Goal: Download file/media

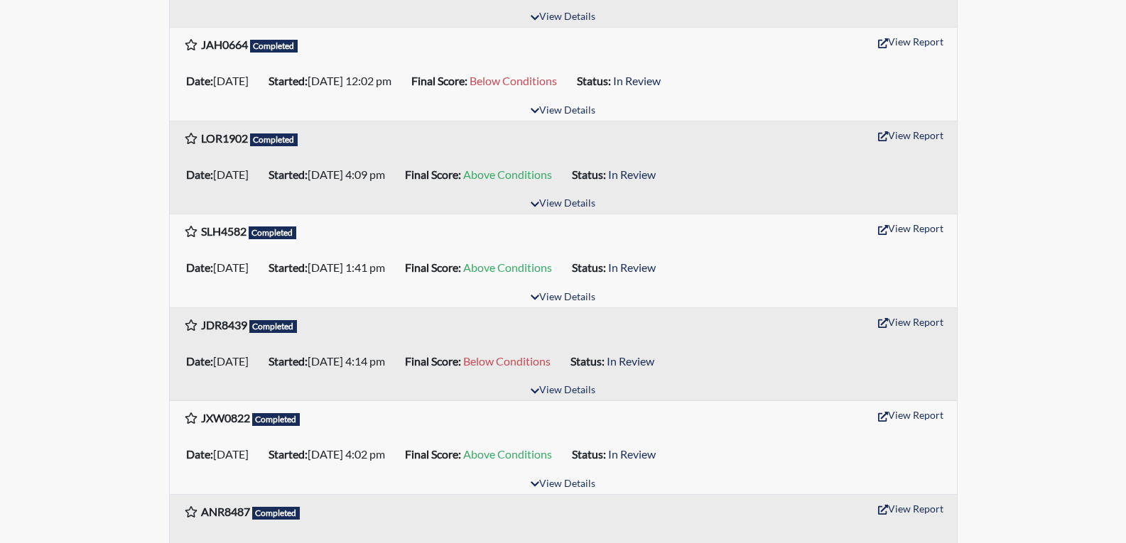
scroll to position [355, 0]
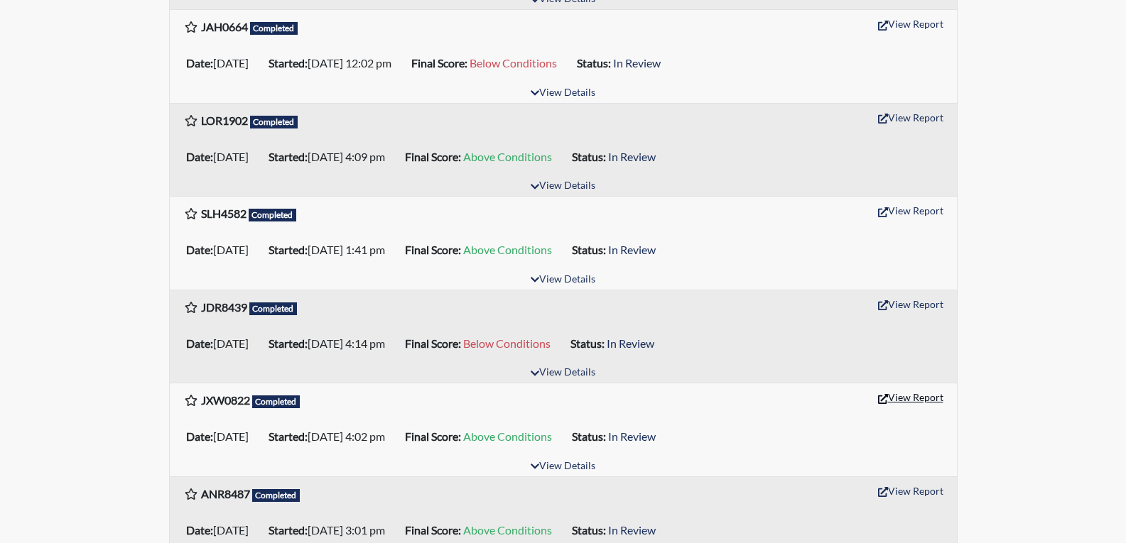
click at [919, 398] on button "View Report" at bounding box center [910, 397] width 78 height 22
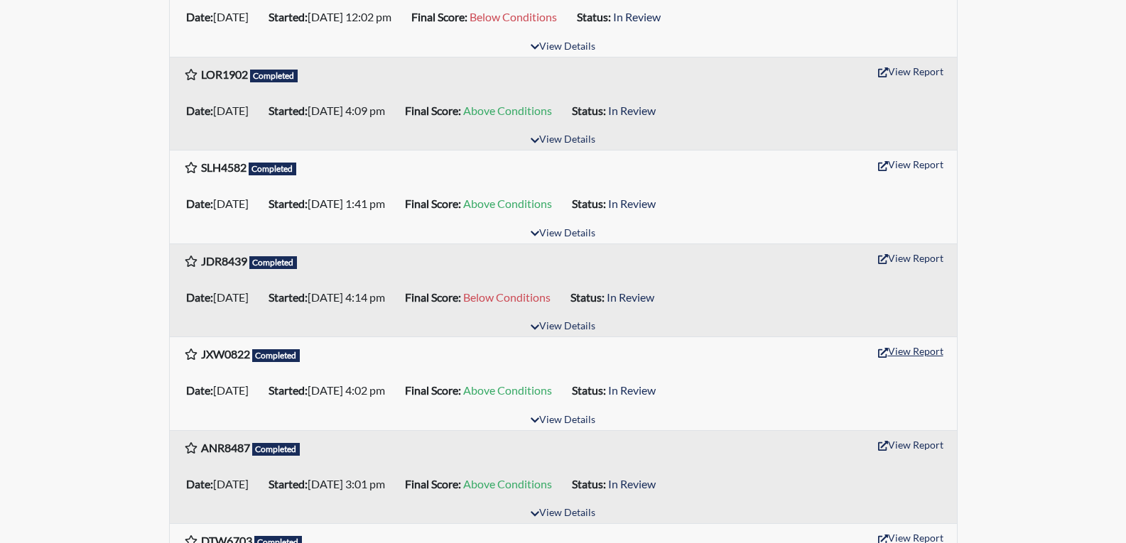
scroll to position [426, 0]
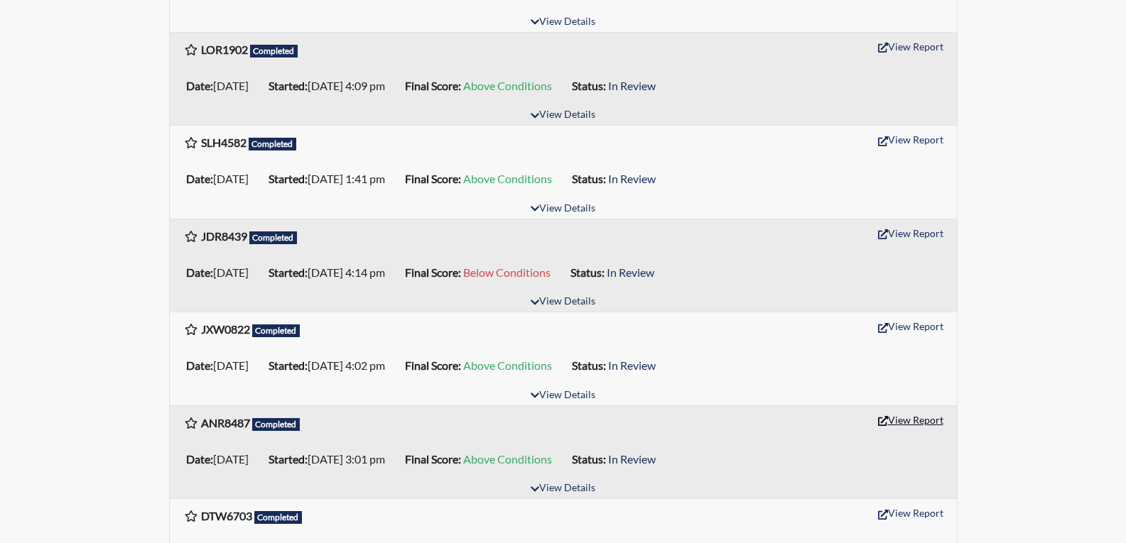
click at [911, 420] on button "View Report" at bounding box center [910, 420] width 78 height 22
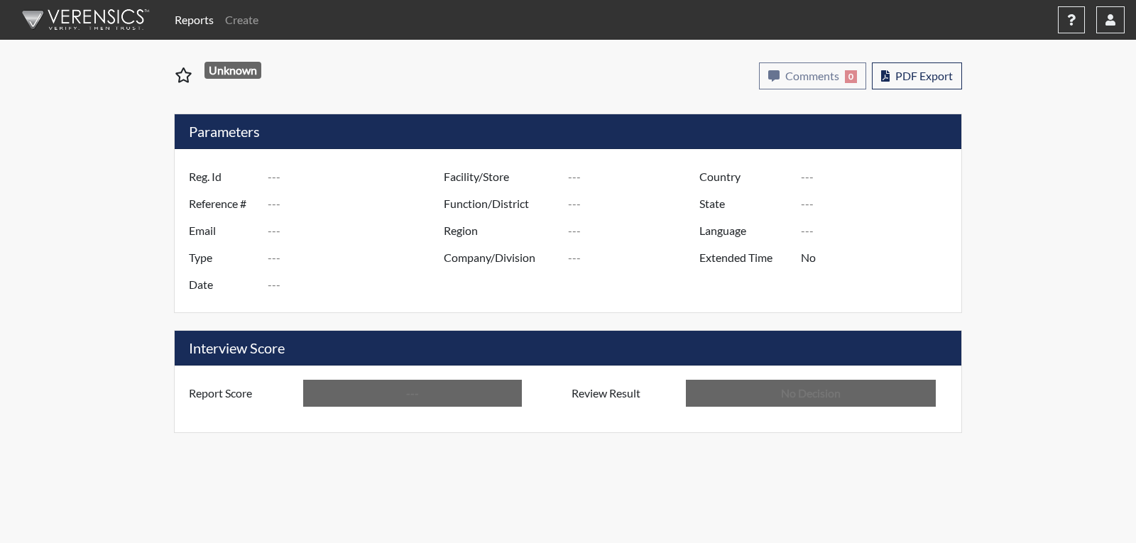
type input "JXW0822"
type input "51061"
type input "---"
type input "Corrections Pre-Employment"
type input "[DATE]"
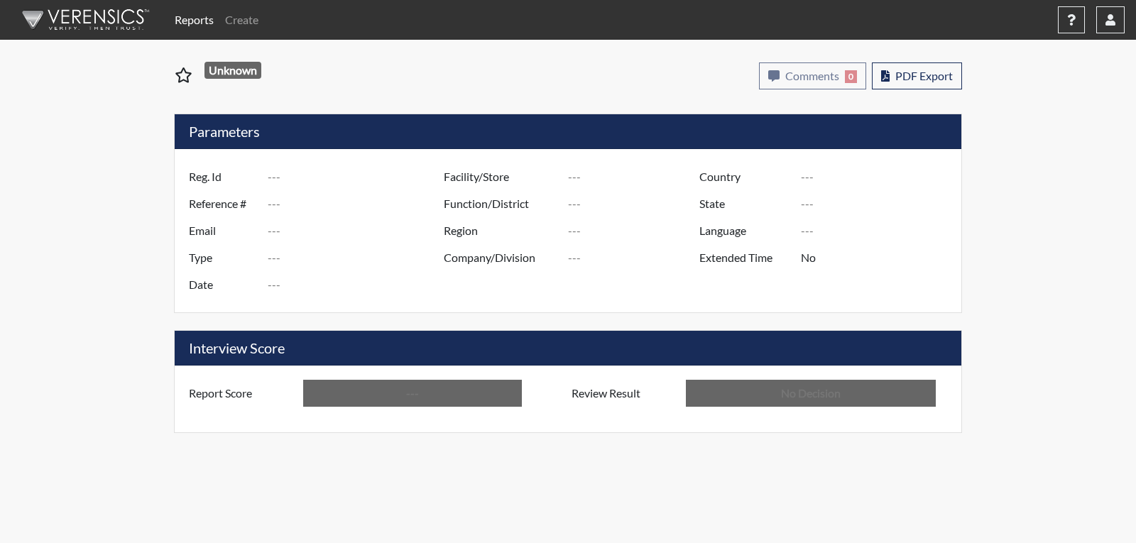
type input "[PERSON_NAME]"
type input "[GEOGRAPHIC_DATA]"
type input "[US_STATE]"
type input "English"
type input "Above Conditions"
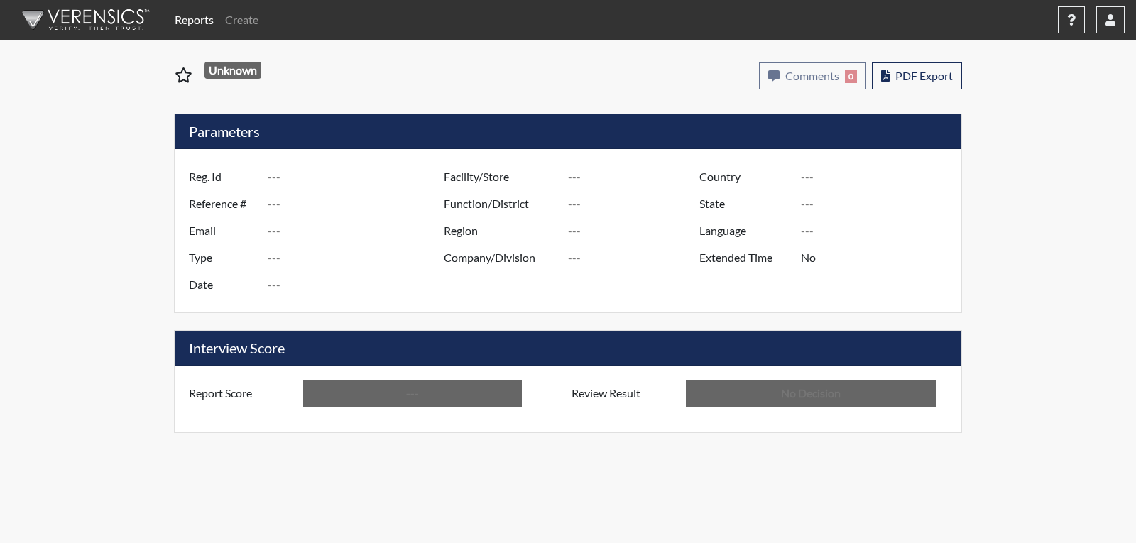
type input "In Review"
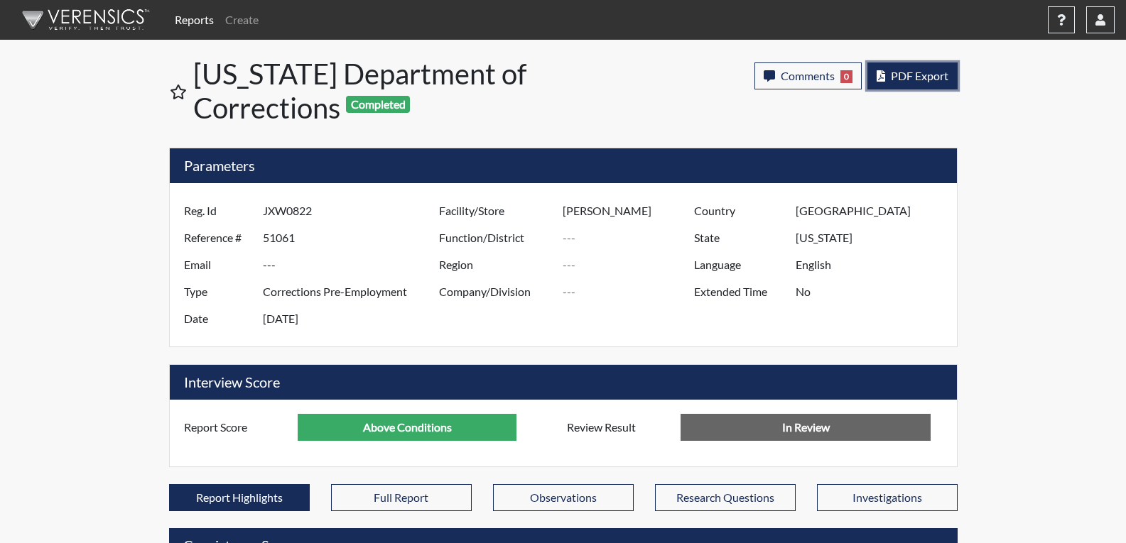
click at [922, 75] on span "PDF Export" at bounding box center [920, 75] width 58 height 13
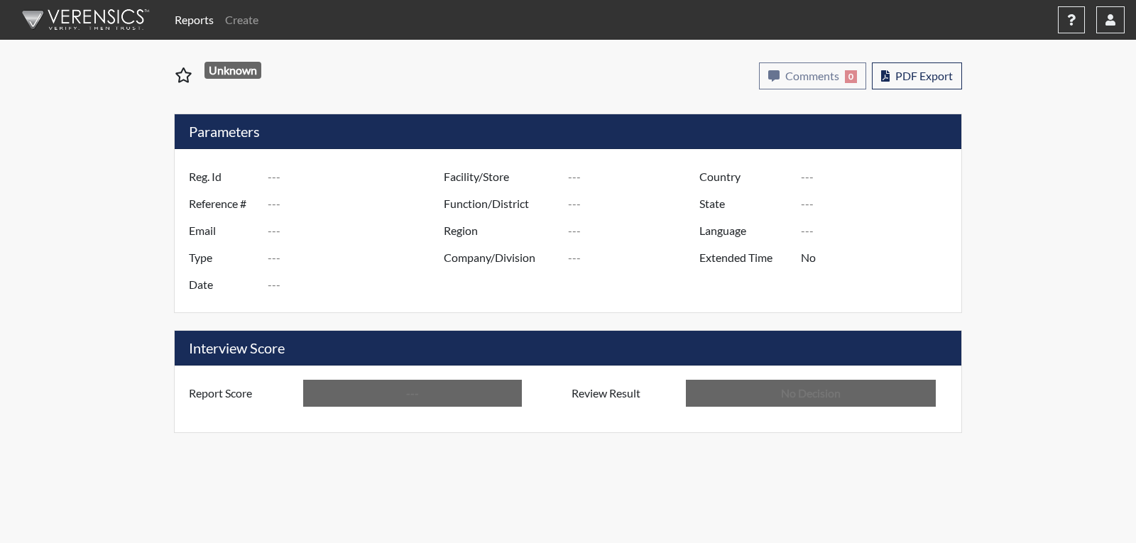
type input "ANR8487"
type input "51059"
type input "---"
type input "Corrections Pre-Employment"
type input "[DATE]"
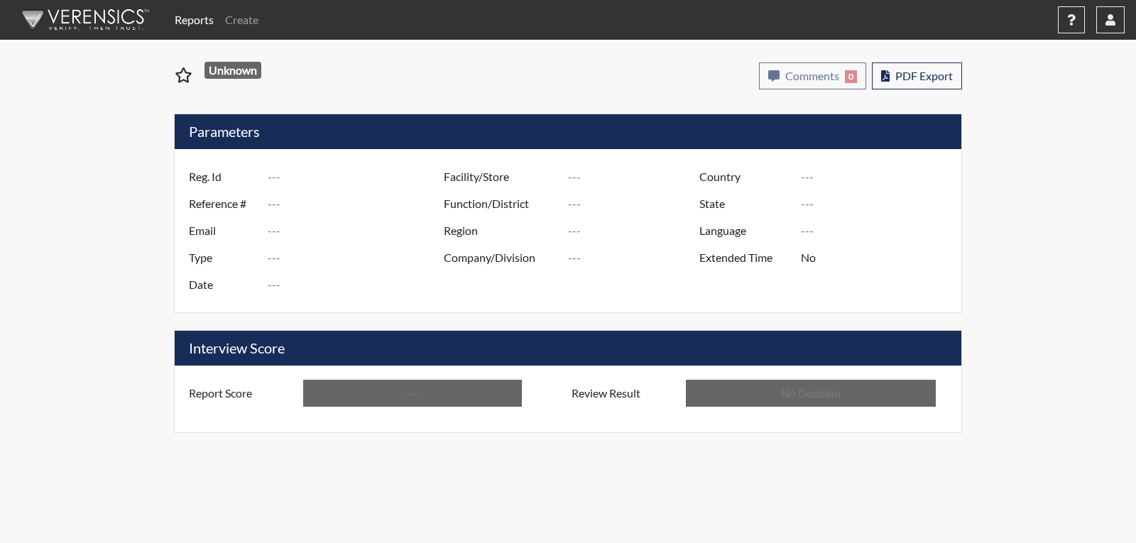
type input "[PERSON_NAME]"
type input "[GEOGRAPHIC_DATA]"
type input "[US_STATE]"
type input "English"
type input "Above Conditions"
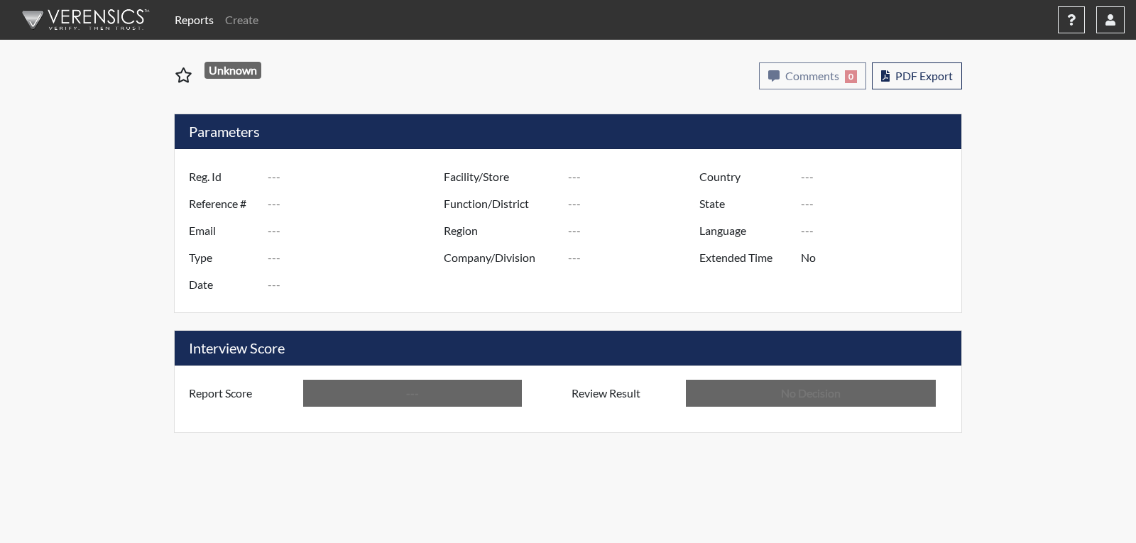
type input "In Review"
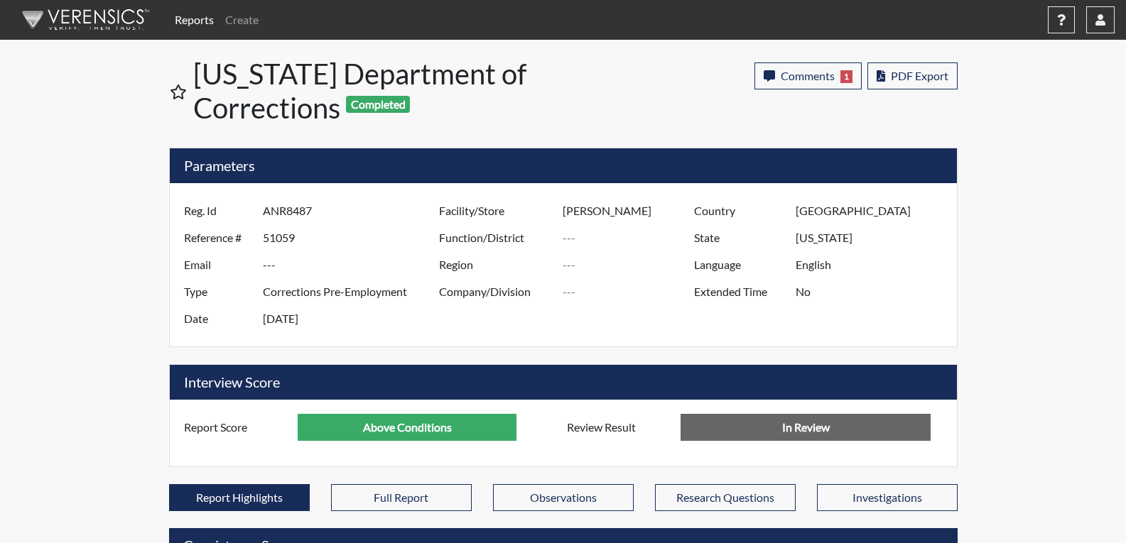
scroll to position [236, 590]
click at [905, 72] on span "PDF Export" at bounding box center [920, 75] width 58 height 13
